Goal: Task Accomplishment & Management: Manage account settings

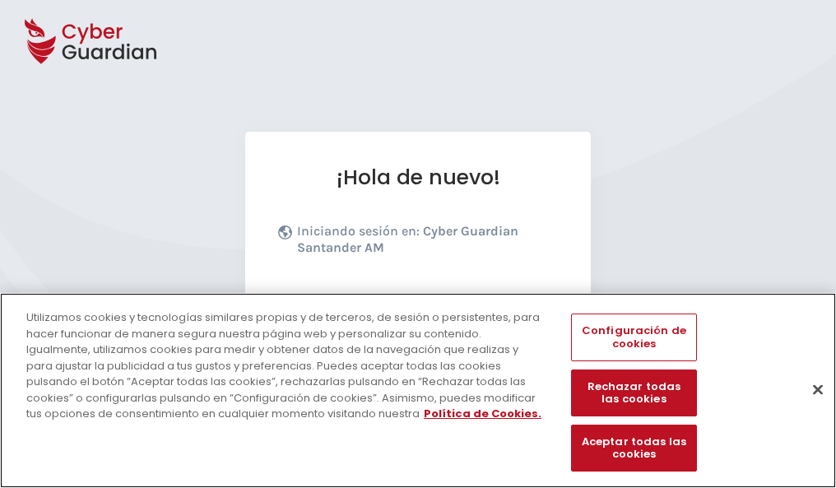
scroll to position [202, 0]
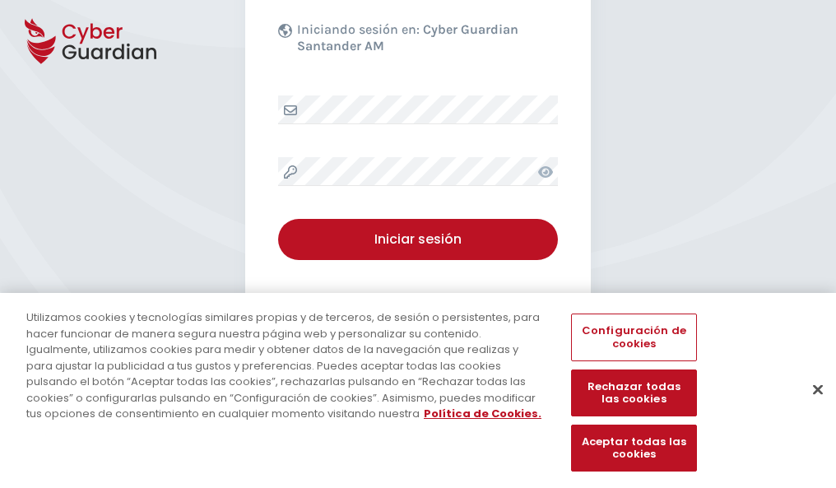
click at [810, 406] on button "Cerrar" at bounding box center [818, 389] width 36 height 36
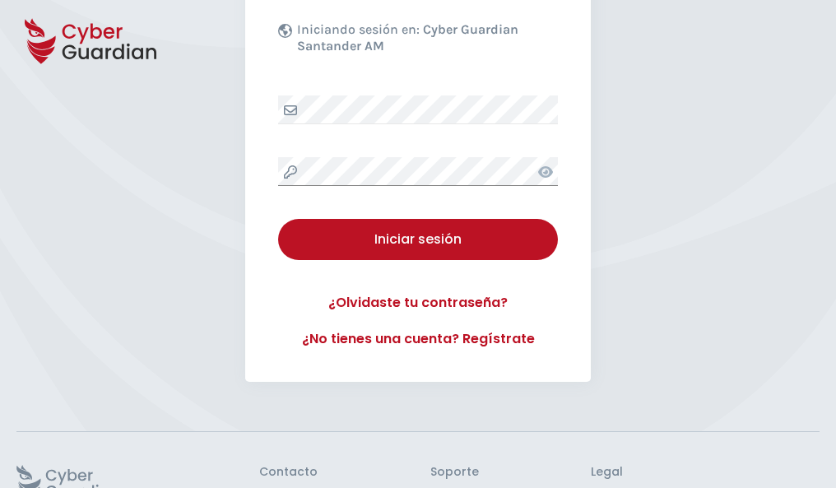
scroll to position [320, 0]
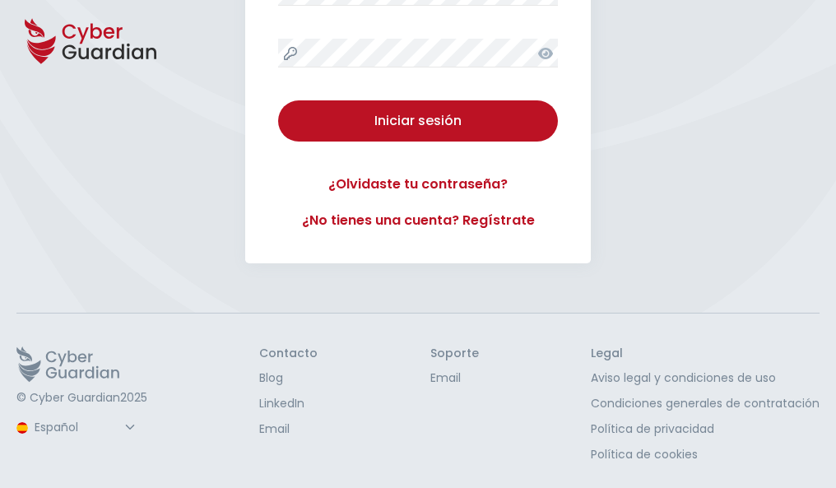
click at [278, 100] on button "Iniciar sesión" at bounding box center [418, 120] width 280 height 41
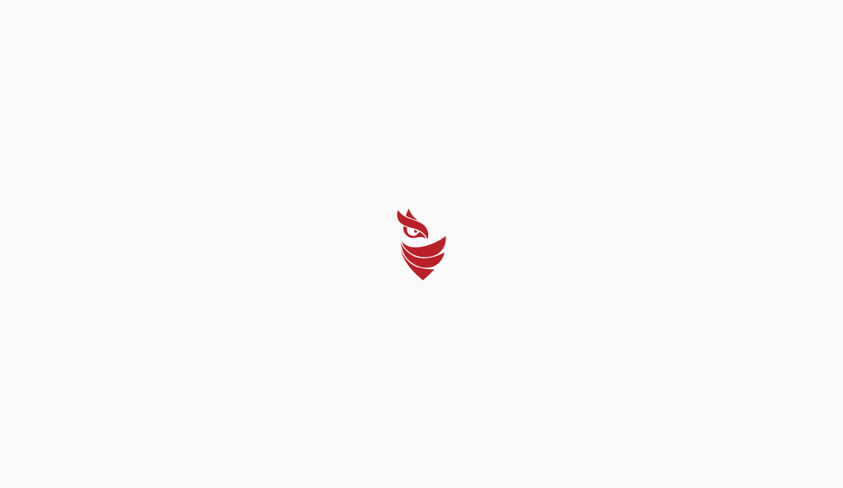
select select "Português (BR)"
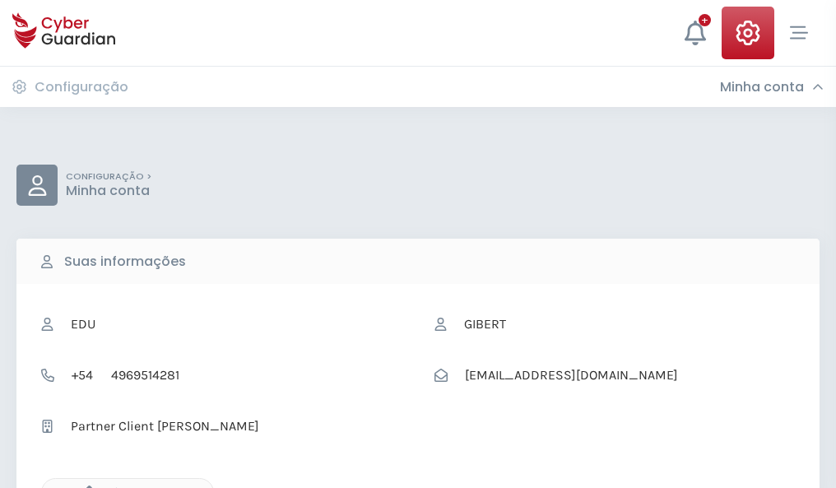
click at [85, 486] on icon "button" at bounding box center [85, 492] width 14 height 14
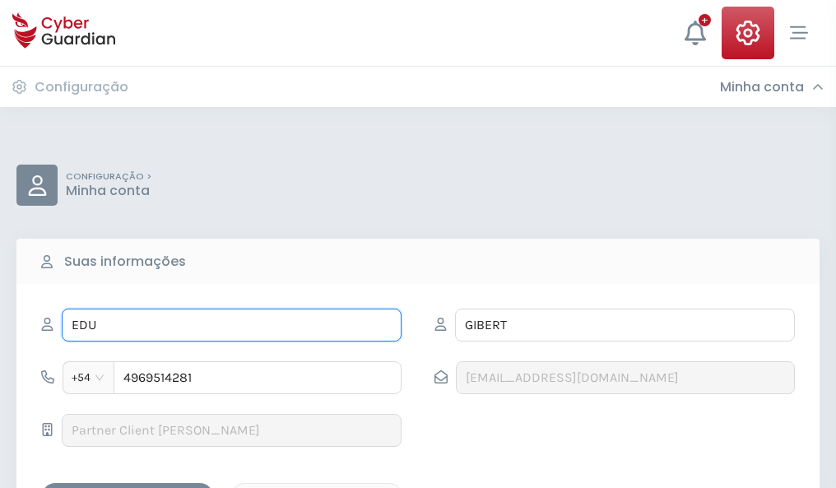
click at [231, 325] on input "EDU" at bounding box center [232, 325] width 340 height 33
type input "E"
type input "Felix"
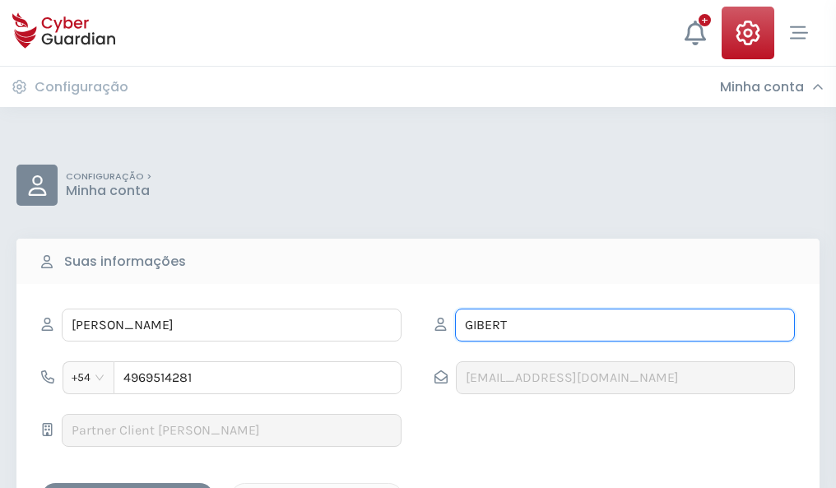
click at [624, 325] on input "GIBERT" at bounding box center [625, 325] width 340 height 33
type input "G"
type input "Falcón"
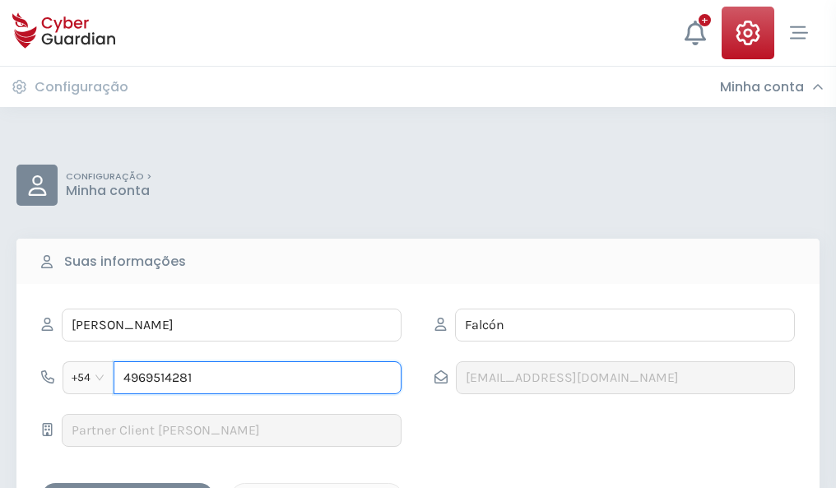
click at [258, 378] on input "4969514281" at bounding box center [258, 377] width 288 height 33
type input "4"
type input "4986472517"
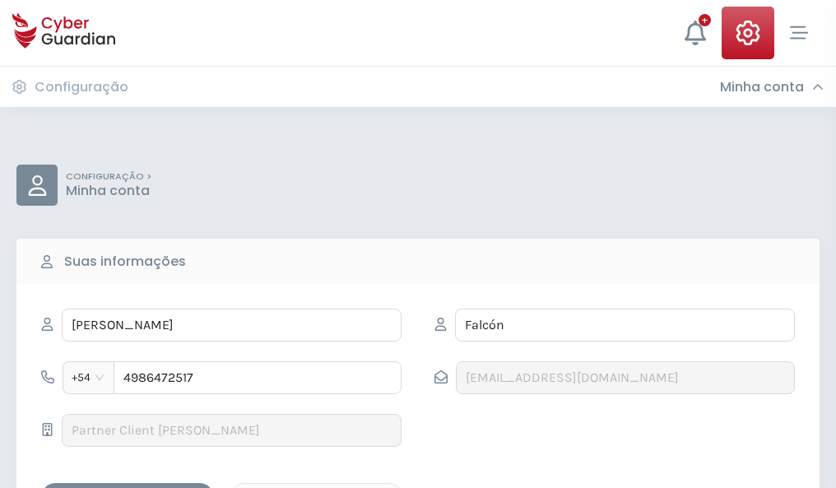
click at [128, 487] on div "Salvar alterações" at bounding box center [127, 497] width 148 height 21
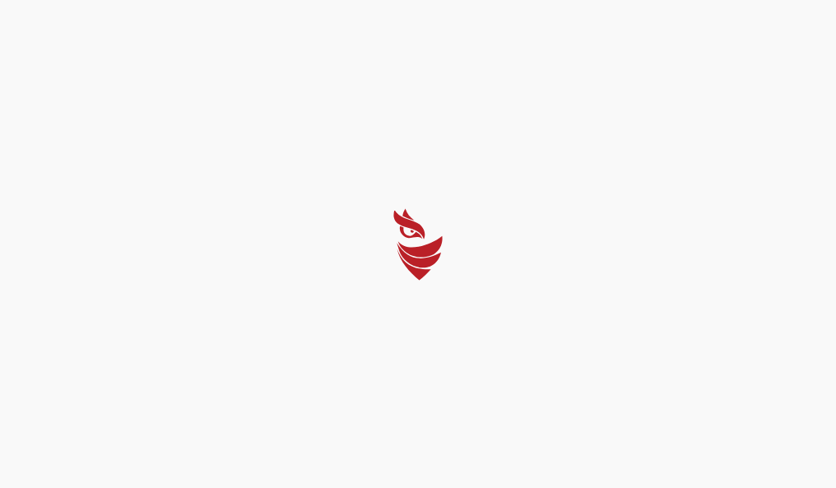
select select "Português (BR)"
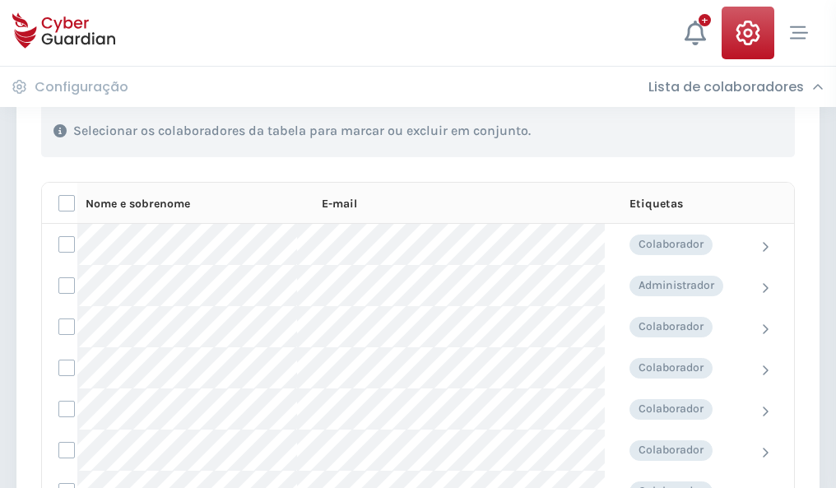
scroll to position [704, 0]
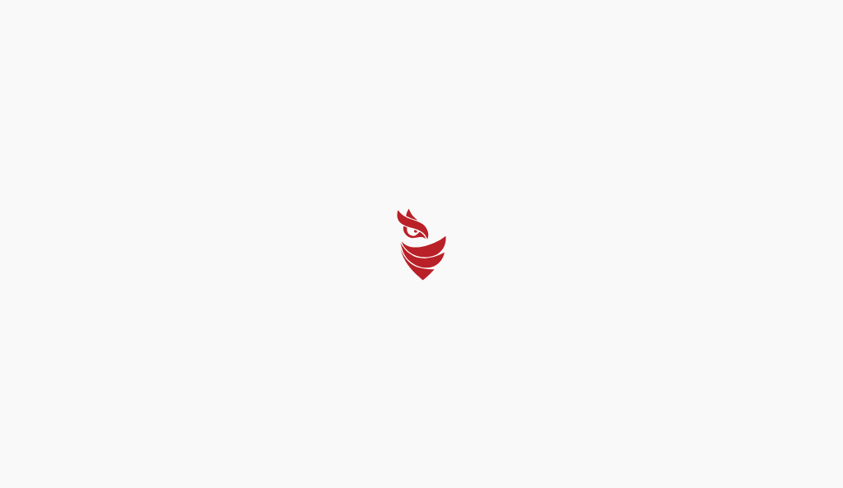
select select "Português (BR)"
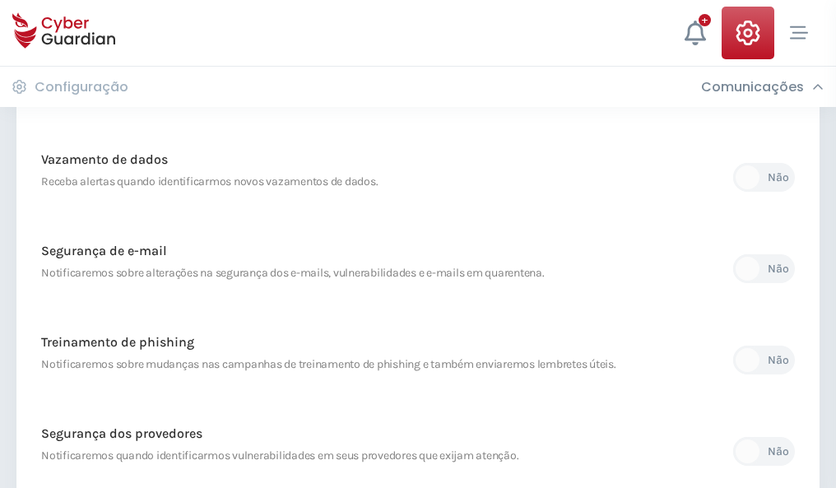
scroll to position [866, 0]
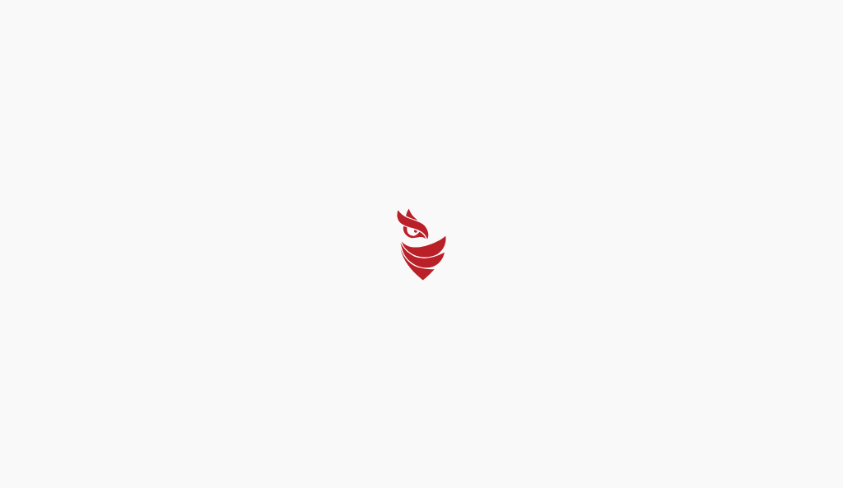
select select "Português (BR)"
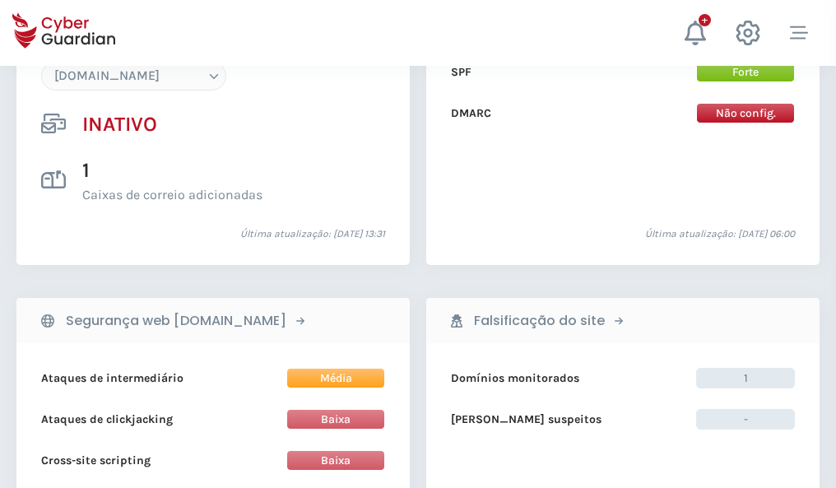
scroll to position [1548, 0]
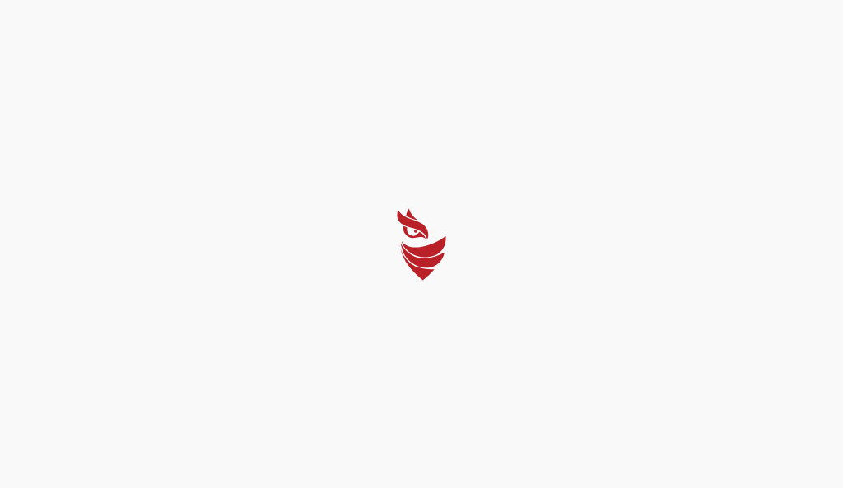
select select "Português (BR)"
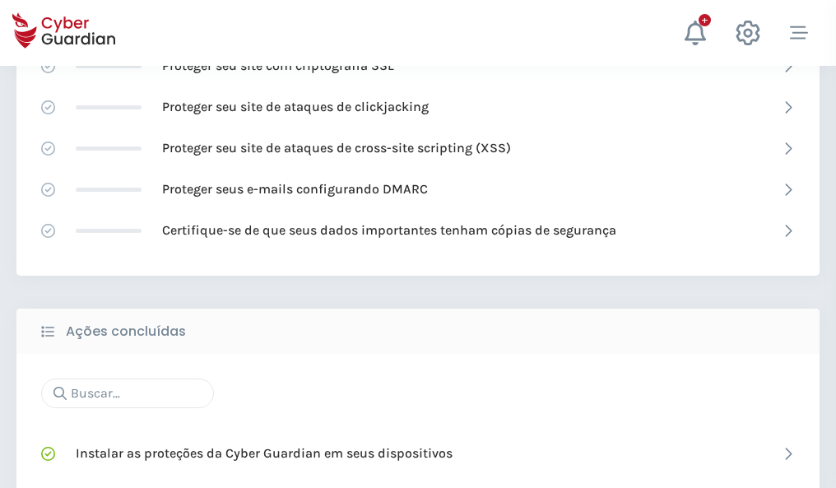
scroll to position [1096, 0]
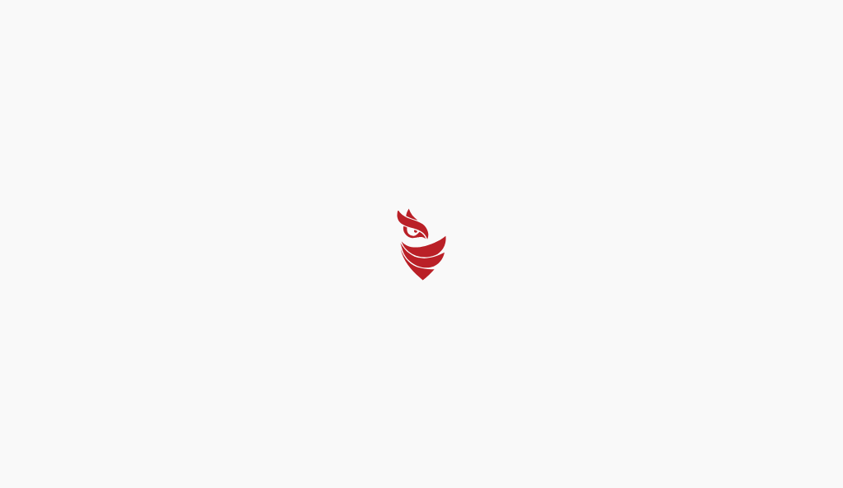
select select "Português (BR)"
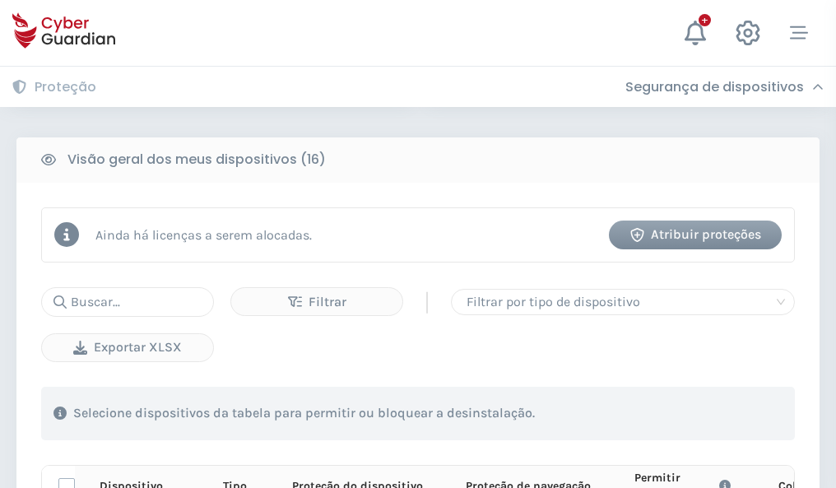
scroll to position [1454, 0]
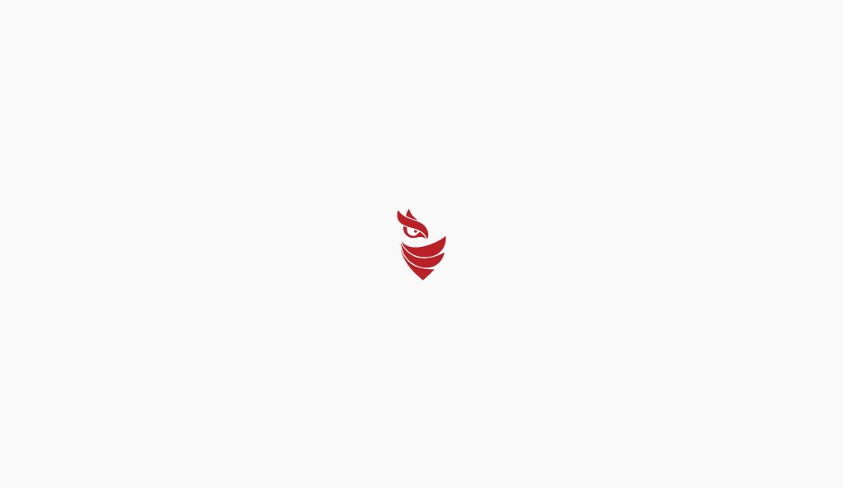
select select "Português (BR)"
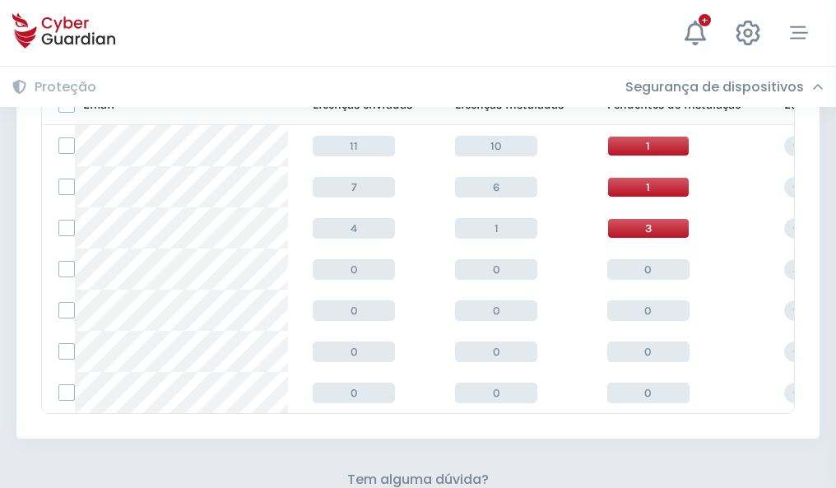
scroll to position [722, 0]
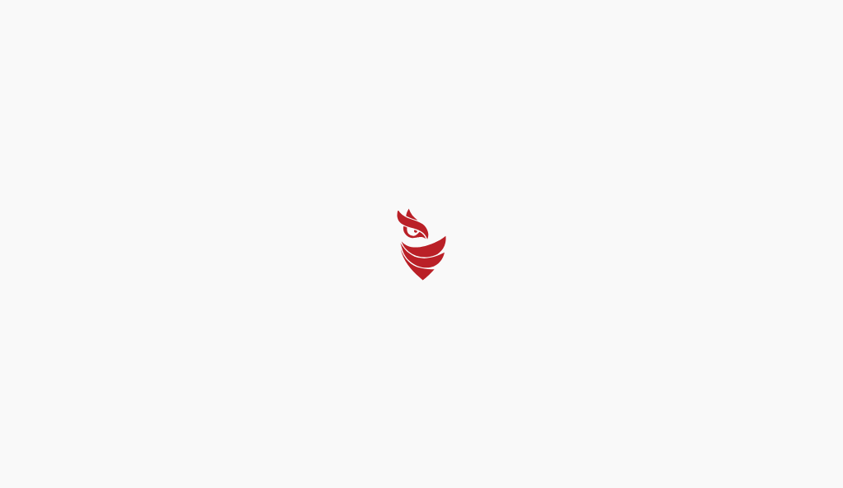
select select "Português (BR)"
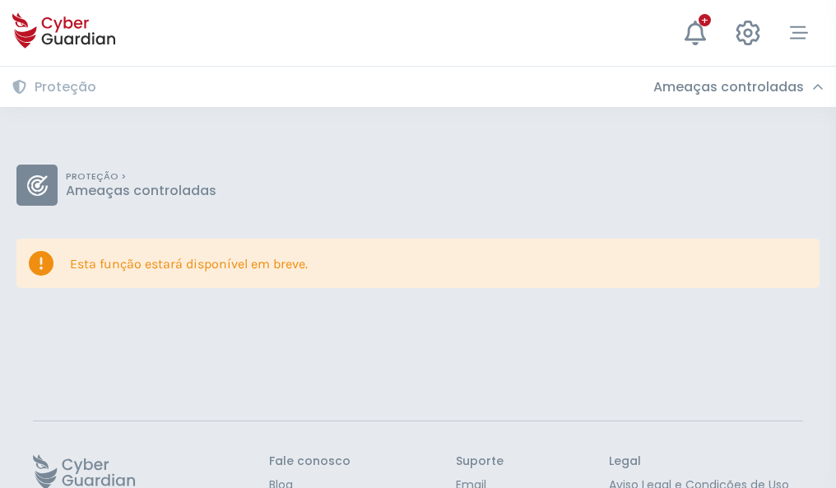
scroll to position [107, 0]
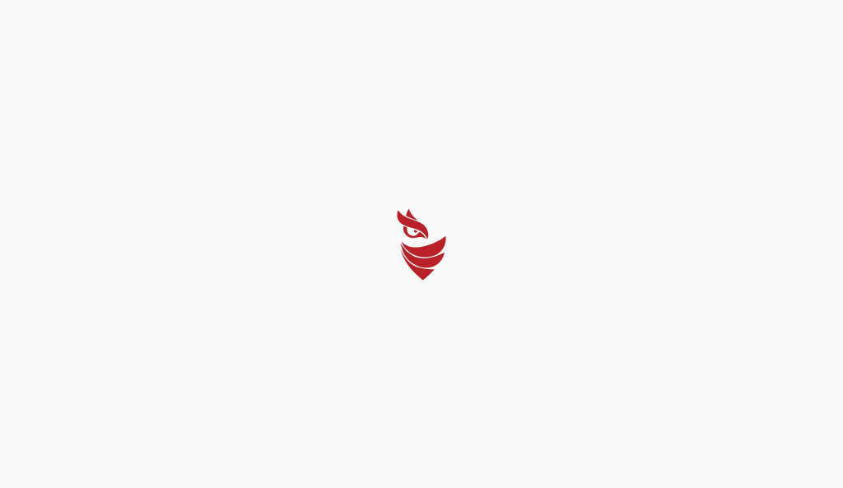
select select "Português (BR)"
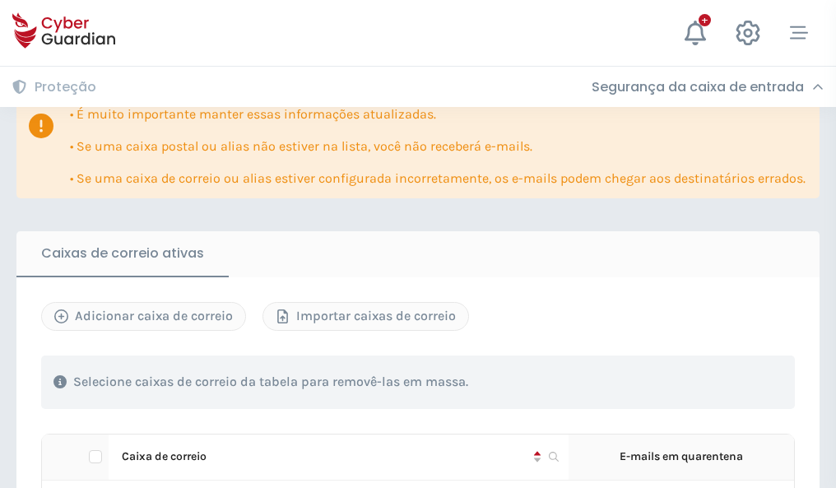
scroll to position [967, 0]
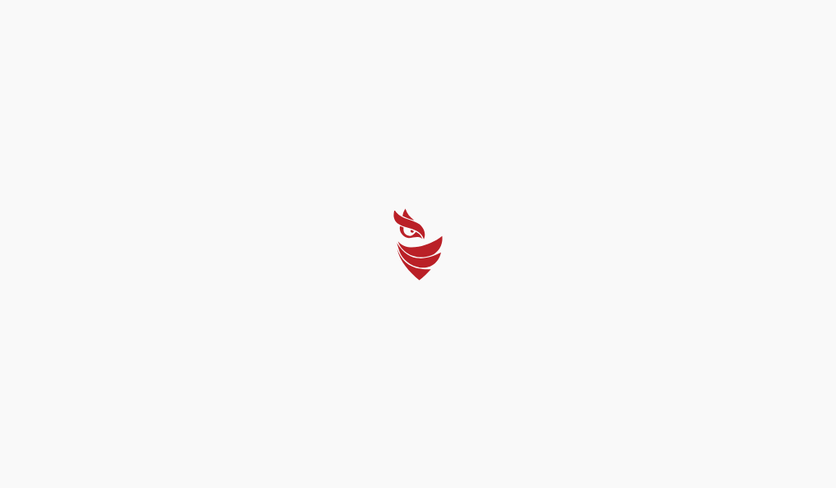
select select "Português (BR)"
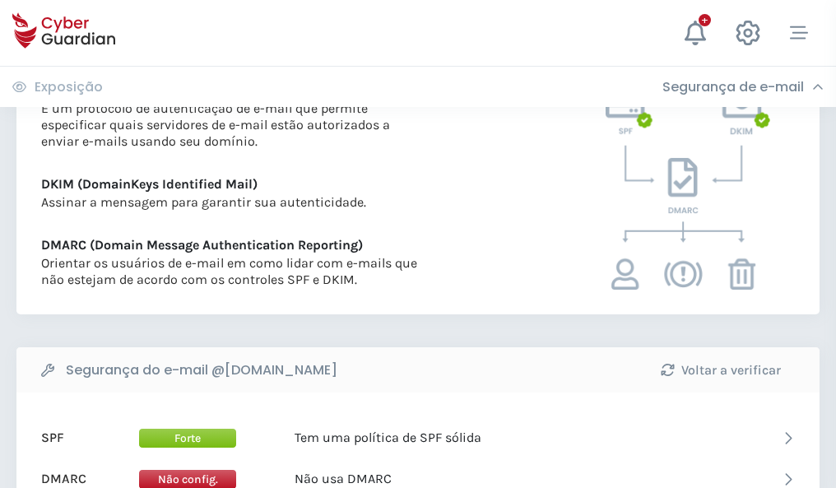
scroll to position [888, 0]
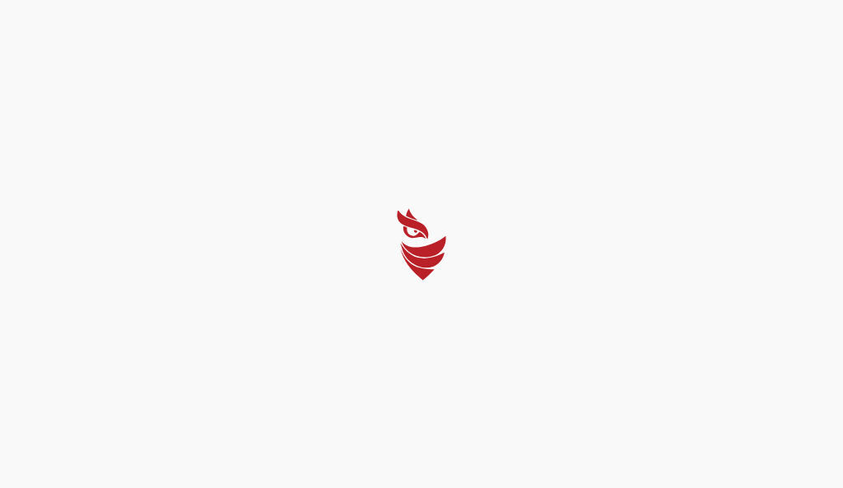
select select "Português (BR)"
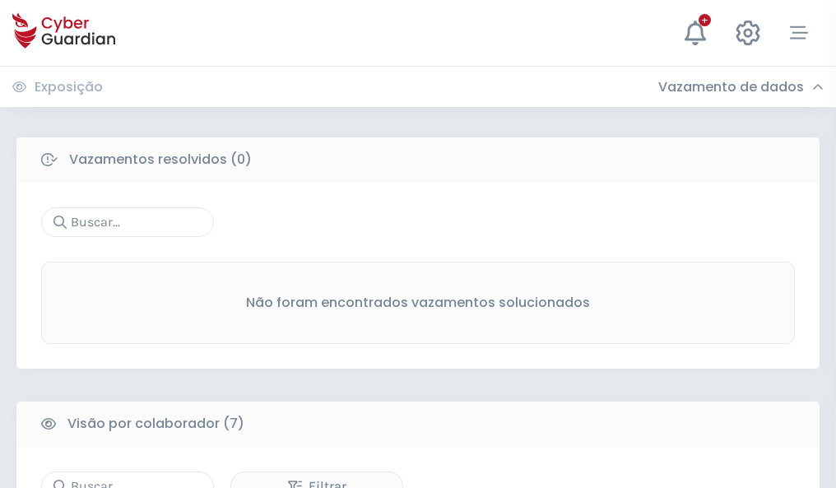
scroll to position [1361, 0]
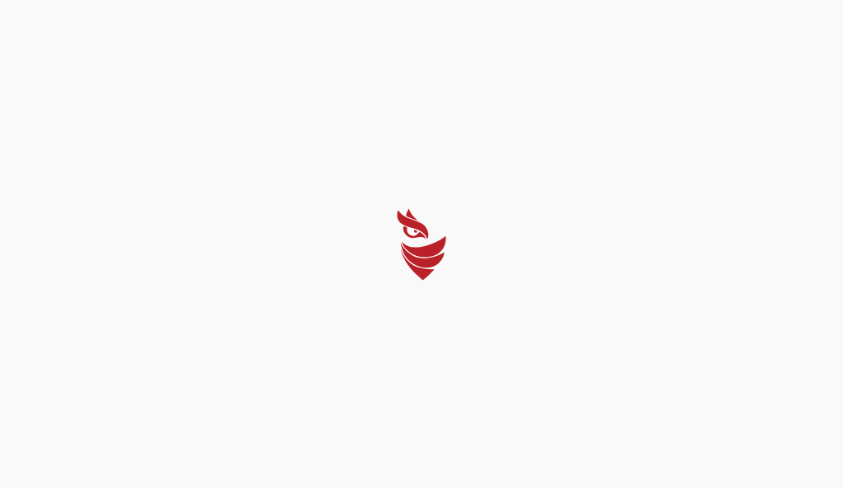
select select "Português (BR)"
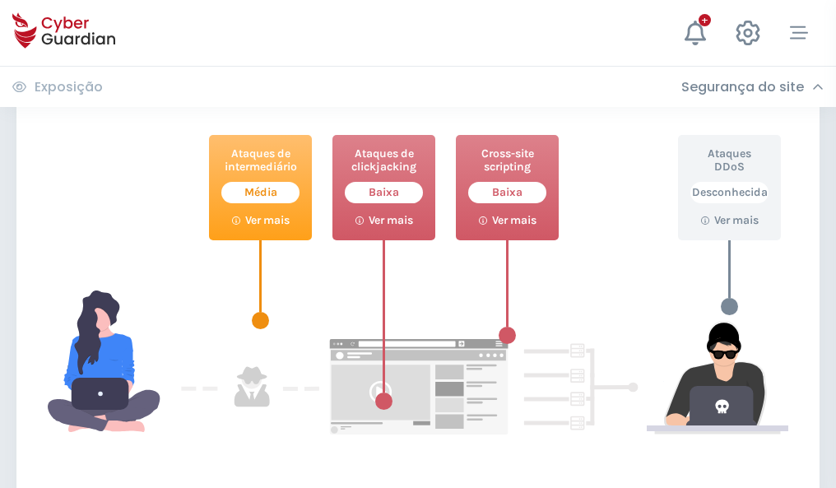
scroll to position [896, 0]
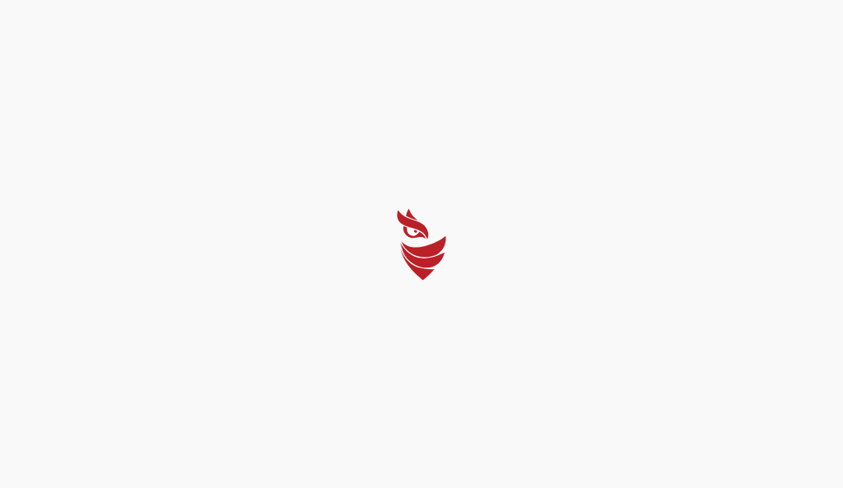
select select "Português (BR)"
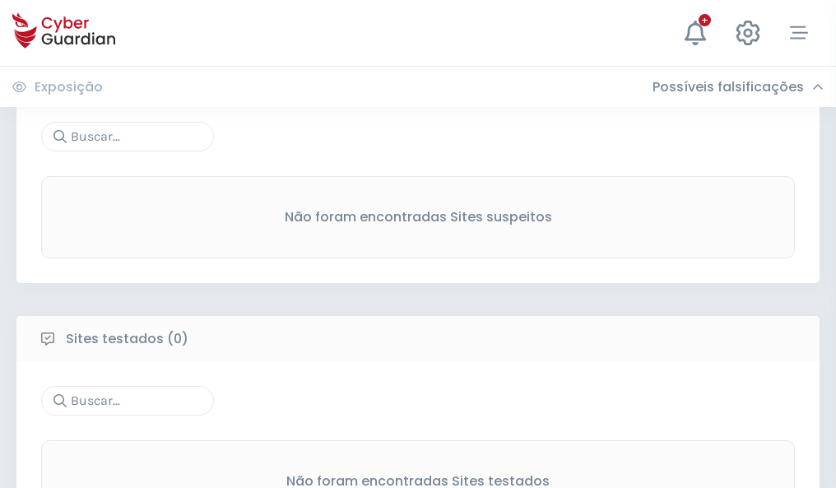
scroll to position [861, 0]
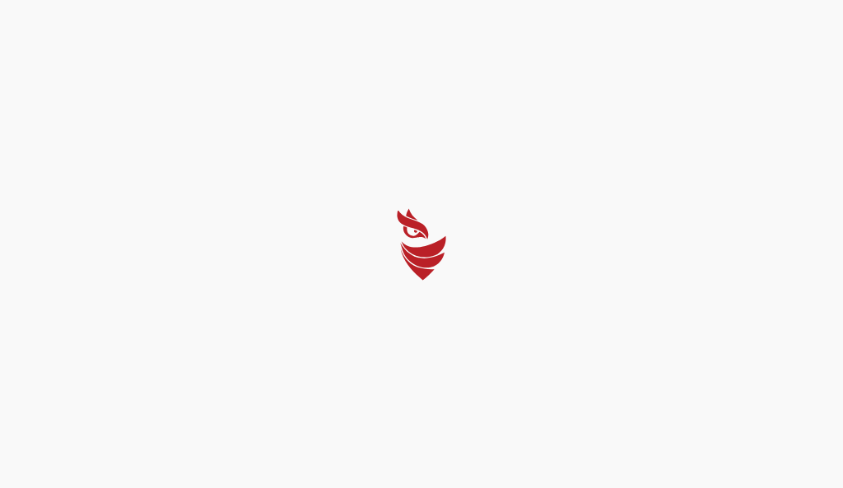
select select "Português (BR)"
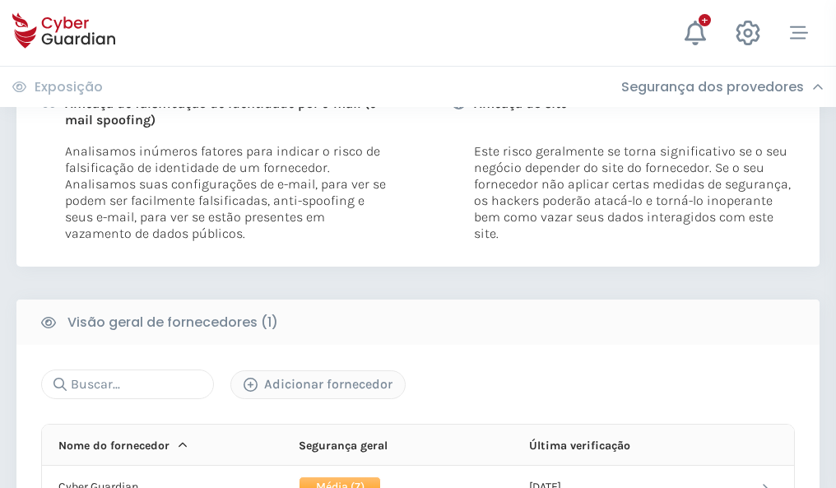
scroll to position [838, 0]
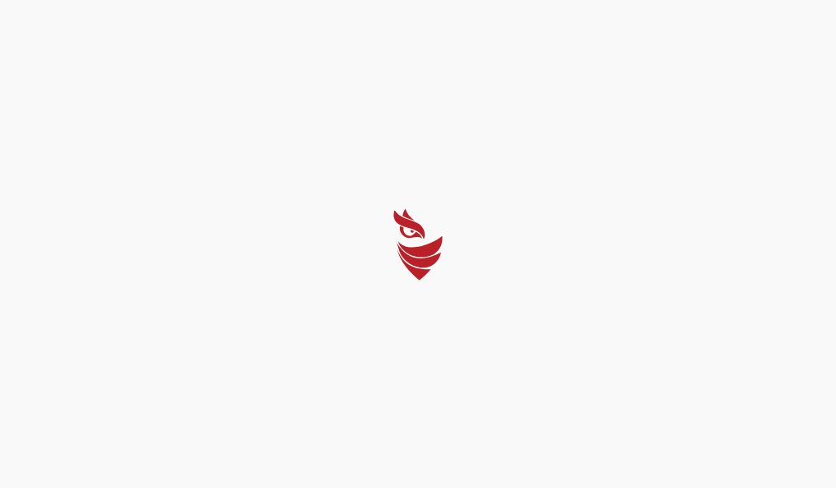
select select "Português (BR)"
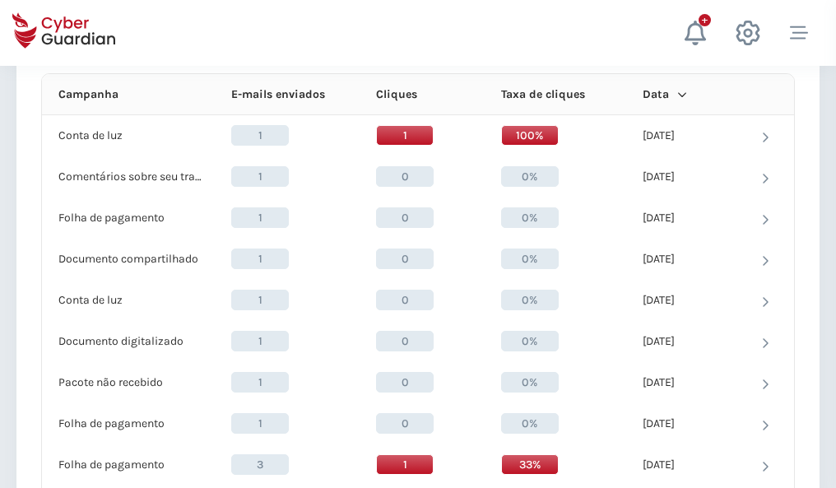
scroll to position [1475, 0]
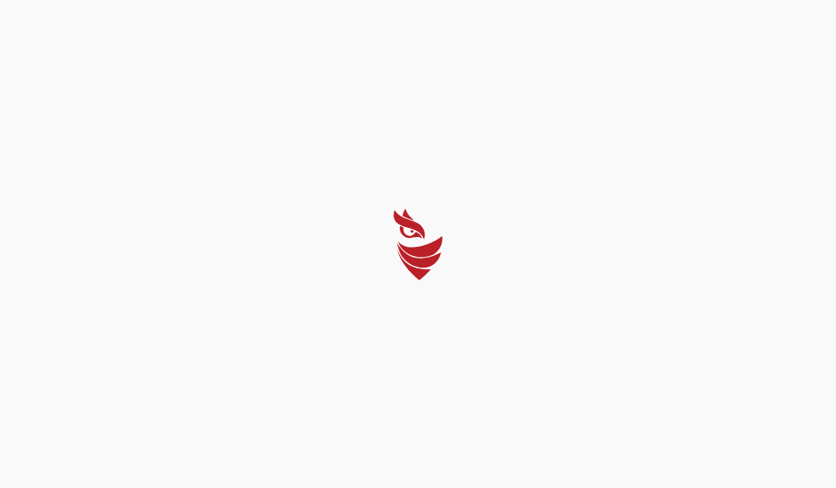
select select "Português (BR)"
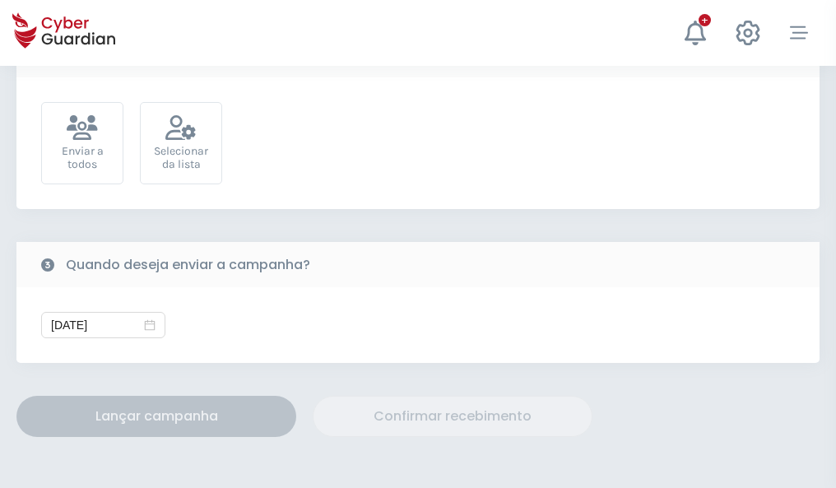
scroll to position [602, 0]
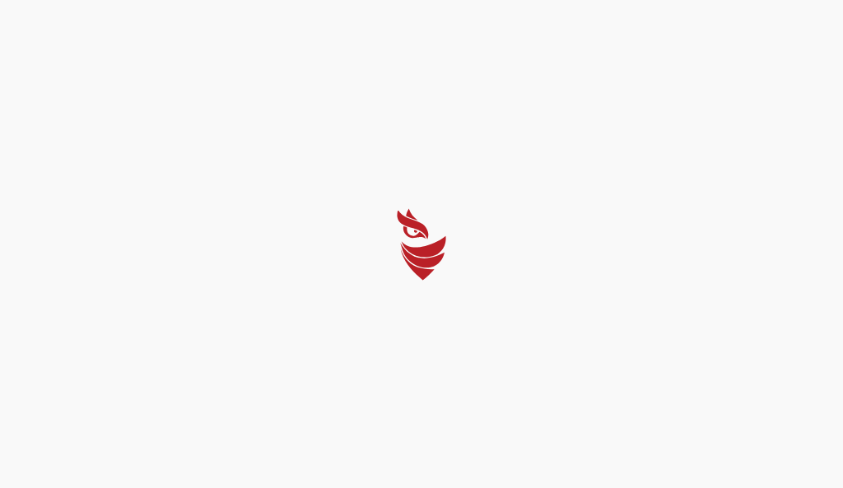
select select "Português (BR)"
